Goal: Task Accomplishment & Management: Complete application form

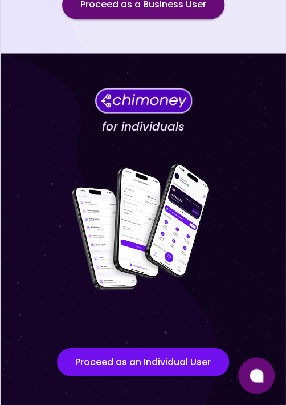
scroll to position [310, 0]
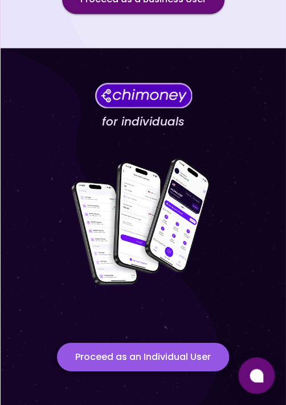
click at [157, 361] on button "Proceed as an Individual User" at bounding box center [143, 356] width 172 height 29
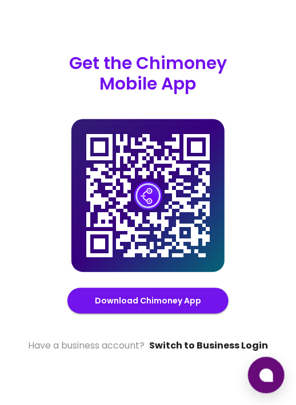
click at [213, 339] on link "Switch to Business Login" at bounding box center [208, 346] width 119 height 14
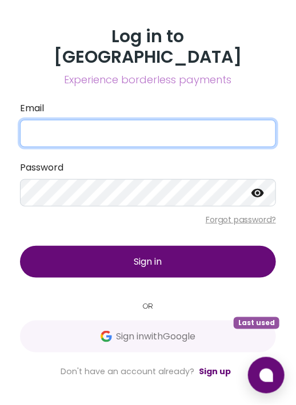
click at [64, 122] on input "Email" at bounding box center [148, 133] width 256 height 27
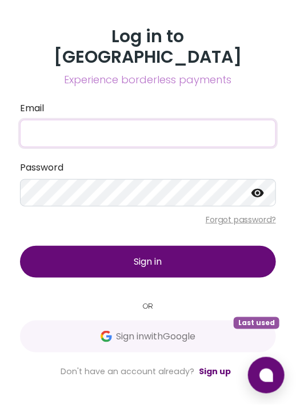
type input "[EMAIL_ADDRESS][DOMAIN_NAME]"
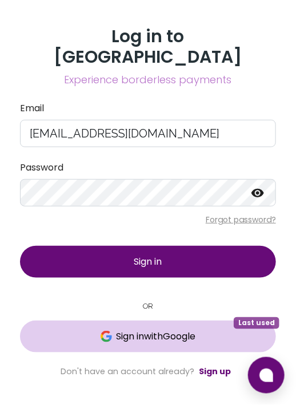
click at [149, 334] on button "Sign in with Google Last used" at bounding box center [148, 337] width 256 height 32
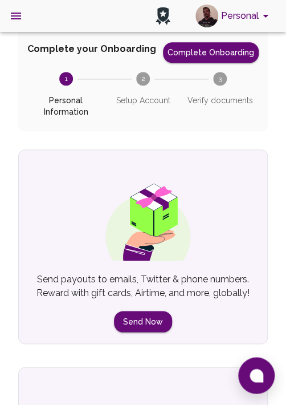
scroll to position [95, 0]
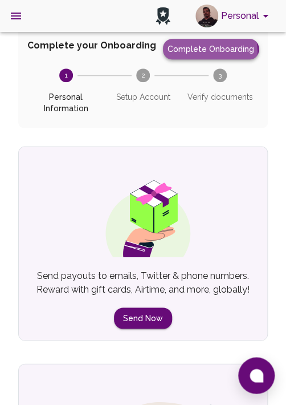
click at [195, 52] on button "Complete Onboarding" at bounding box center [211, 49] width 96 height 21
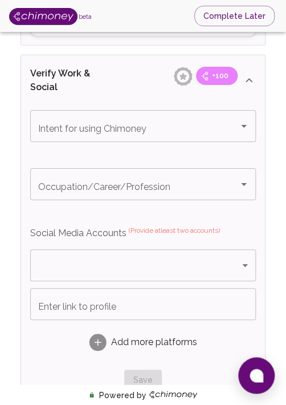
scroll to position [466, 0]
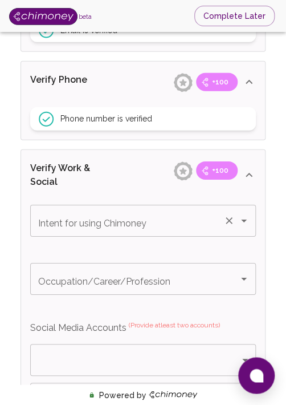
click at [246, 217] on icon "Open" at bounding box center [244, 221] width 14 height 14
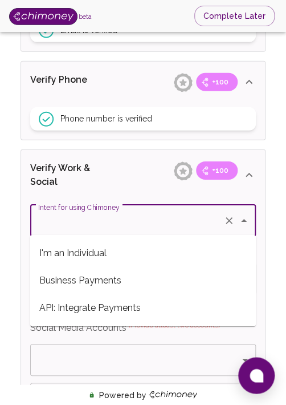
click at [87, 254] on span "I'm an Individual" at bounding box center [143, 253] width 226 height 27
type input "I'm an Individual"
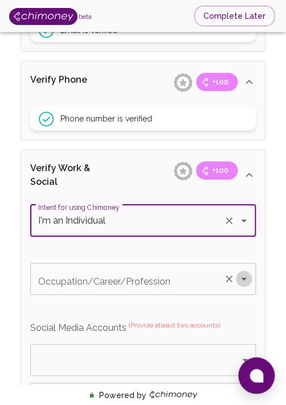
click at [249, 280] on icon "Open" at bounding box center [244, 279] width 14 height 14
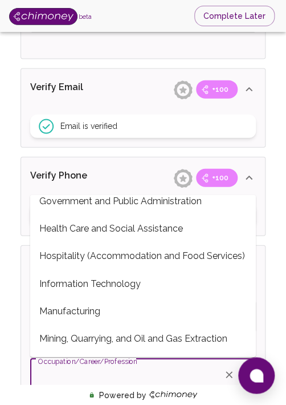
scroll to position [593, 0]
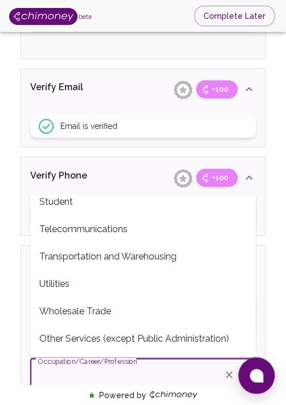
click at [76, 343] on span "Other Services (except Public Administration)" at bounding box center [143, 338] width 226 height 27
type input "Other Services (except Public Administration)"
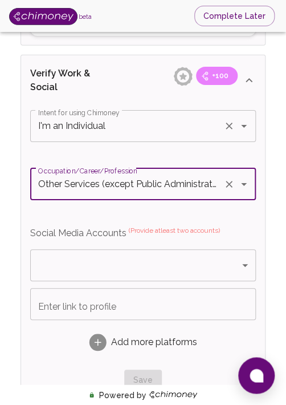
scroll to position [655, 0]
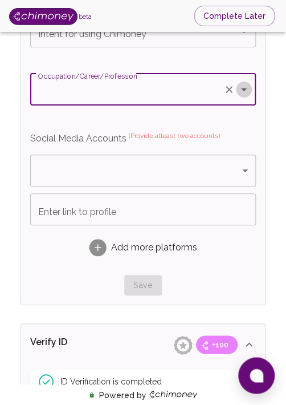
click at [249, 90] on icon "Open" at bounding box center [244, 90] width 14 height 14
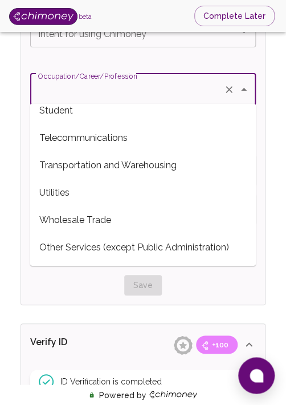
click at [66, 247] on span "Other Services (except Public Administration)" at bounding box center [143, 247] width 226 height 27
type input "Other Services (except Public Administration)"
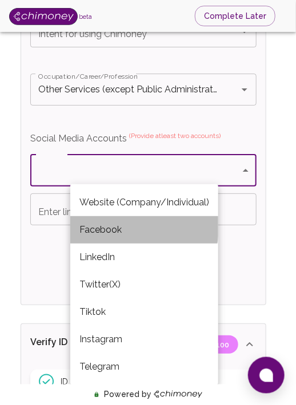
click at [103, 226] on li "Facebook" at bounding box center [144, 229] width 148 height 27
type input "Facebook"
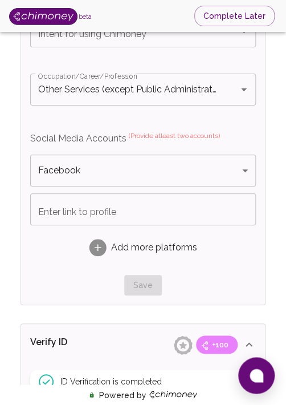
click at [137, 211] on input "Enter link to profile" at bounding box center [143, 209] width 226 height 32
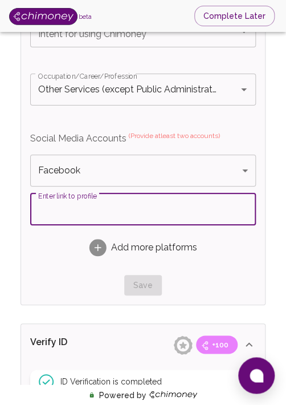
paste input "[URL][DOMAIN_NAME][DOMAIN_NAME]"
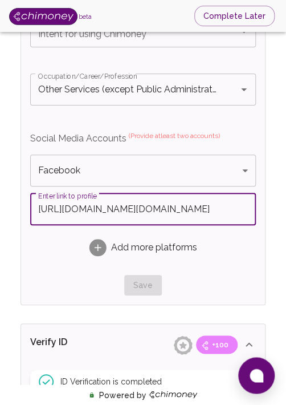
scroll to position [0, 25]
type input "[URL][DOMAIN_NAME][DOMAIN_NAME]"
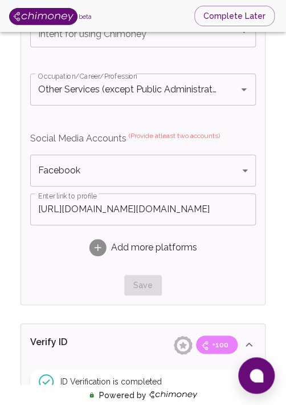
scroll to position [0, 0]
click at [130, 244] on span "Add more platforms" at bounding box center [154, 248] width 86 height 14
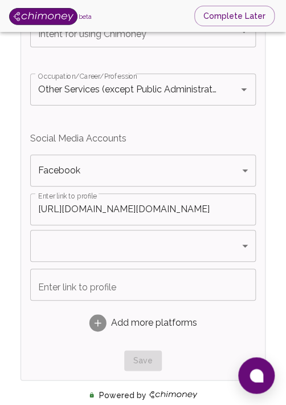
click at [221, 248] on body "beta Complete Later Verify ID and Earn Complete verification steps to earn Rewa…" at bounding box center [143, 9] width 286 height 1329
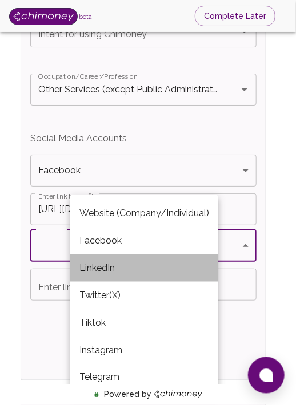
click at [107, 269] on li "LinkedIn" at bounding box center [144, 267] width 148 height 27
type input "LinkedIn"
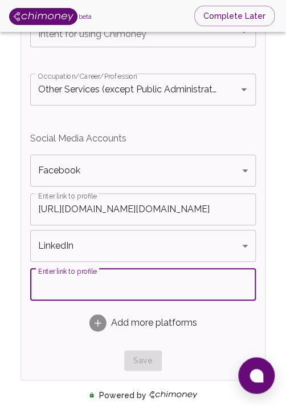
click at [237, 290] on input "Enter link to profile" at bounding box center [143, 285] width 226 height 32
paste input "[DOMAIN_NAME][URL]"
type input "[DOMAIN_NAME][URL]"
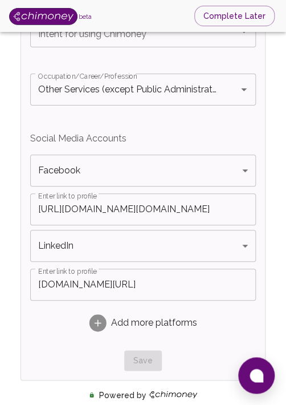
scroll to position [0, 0]
click at [56, 325] on div "Add more platforms" at bounding box center [143, 323] width 226 height 36
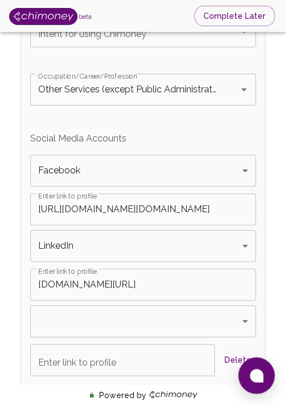
click at [277, 312] on div "Verify ID and Earn Complete verification steps to earn Reward +100 Verify Email…" at bounding box center [143, 55] width 286 height 1387
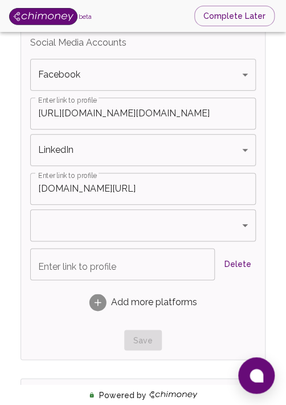
scroll to position [845, 0]
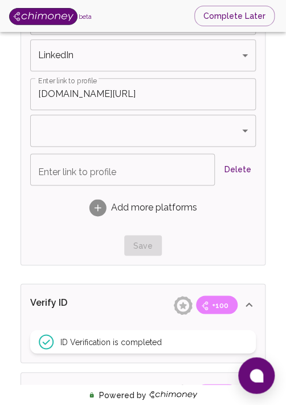
click at [235, 225] on div "Intent for using Chimoney Intent for using Chimoney Occupation/Career/Professio…" at bounding box center [143, 40] width 226 height 431
drag, startPoint x: 228, startPoint y: 225, endPoint x: 260, endPoint y: 229, distance: 32.2
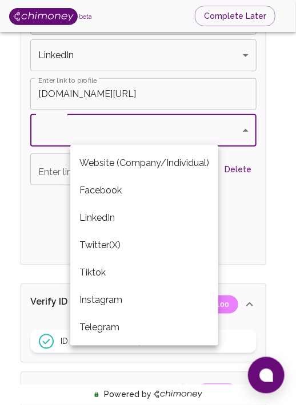
click at [276, 226] on div at bounding box center [148, 202] width 296 height 405
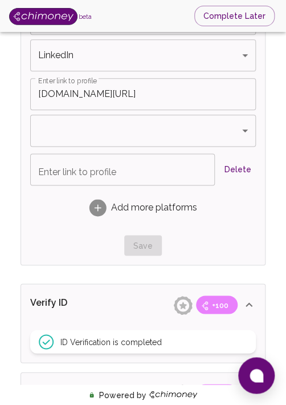
click at [276, 226] on div "Website (Company/Individual) Facebook LinkedIn Twitter(X) Tiktok Instagram Tele…" at bounding box center [143, 202] width 286 height 405
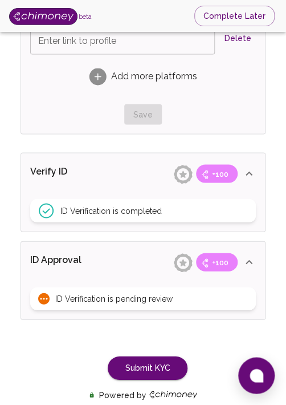
scroll to position [996, 0]
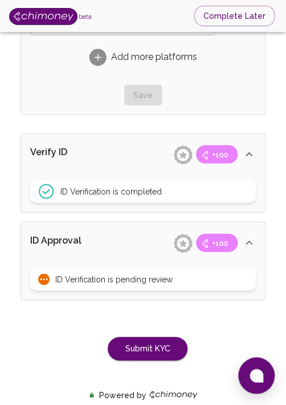
click at [151, 273] on span "ID Verification is pending review" at bounding box center [114, 278] width 118 height 11
click at [88, 277] on span "ID Verification is pending review" at bounding box center [114, 278] width 118 height 11
drag, startPoint x: 147, startPoint y: 350, endPoint x: 201, endPoint y: 322, distance: 61.0
click at [201, 322] on div "Submit KYC" at bounding box center [143, 337] width 245 height 46
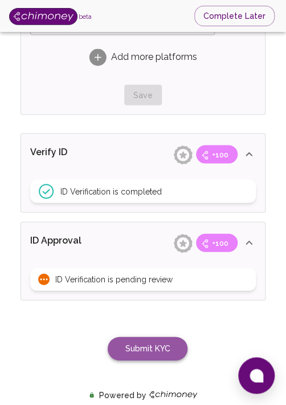
click at [148, 352] on button "Submit KYC" at bounding box center [148, 348] width 80 height 23
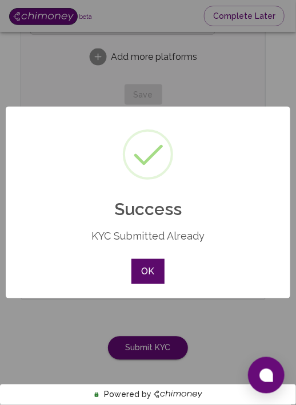
click at [148, 269] on button "OK" at bounding box center [147, 271] width 33 height 25
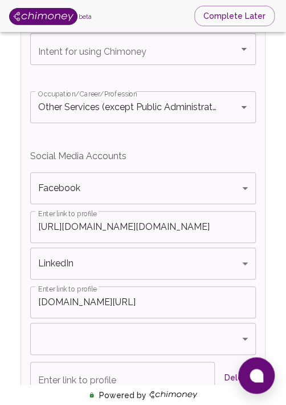
scroll to position [616, 0]
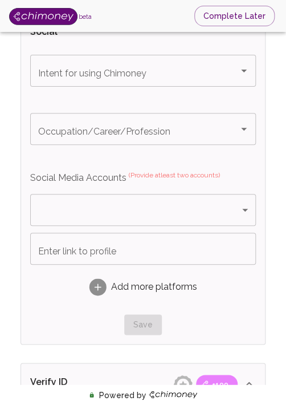
type input "Rindra"
type input "RASOLOFONIAINA"
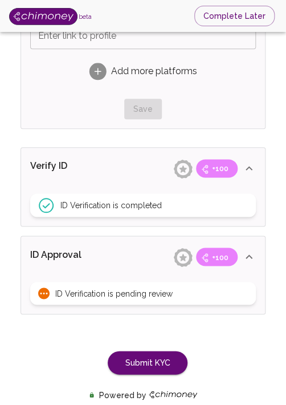
scroll to position [845, 0]
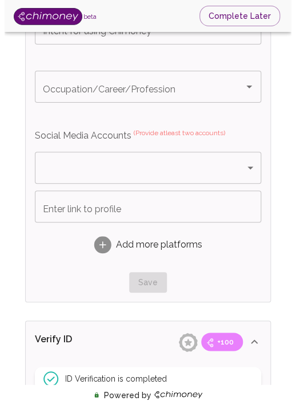
scroll to position [609, 0]
